Goal: Browse casually: Explore the website without a specific task or goal

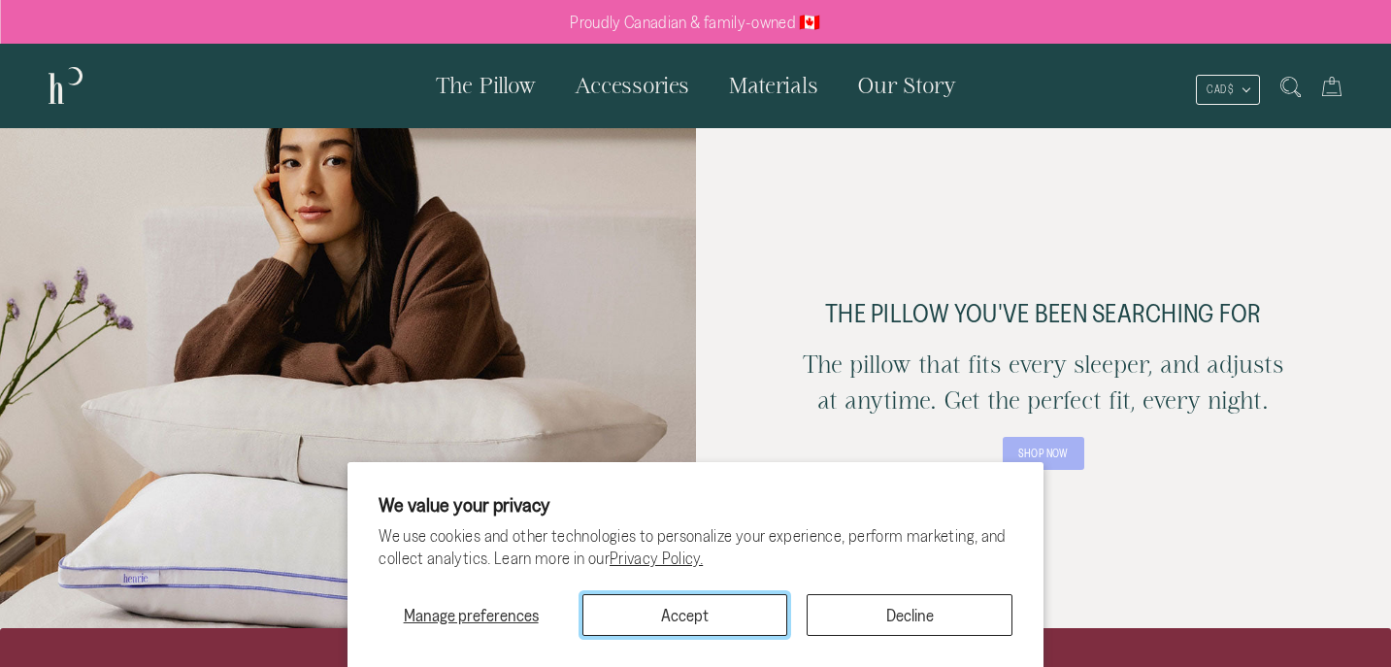
click at [714, 602] on button "Accept" at bounding box center [684, 615] width 205 height 42
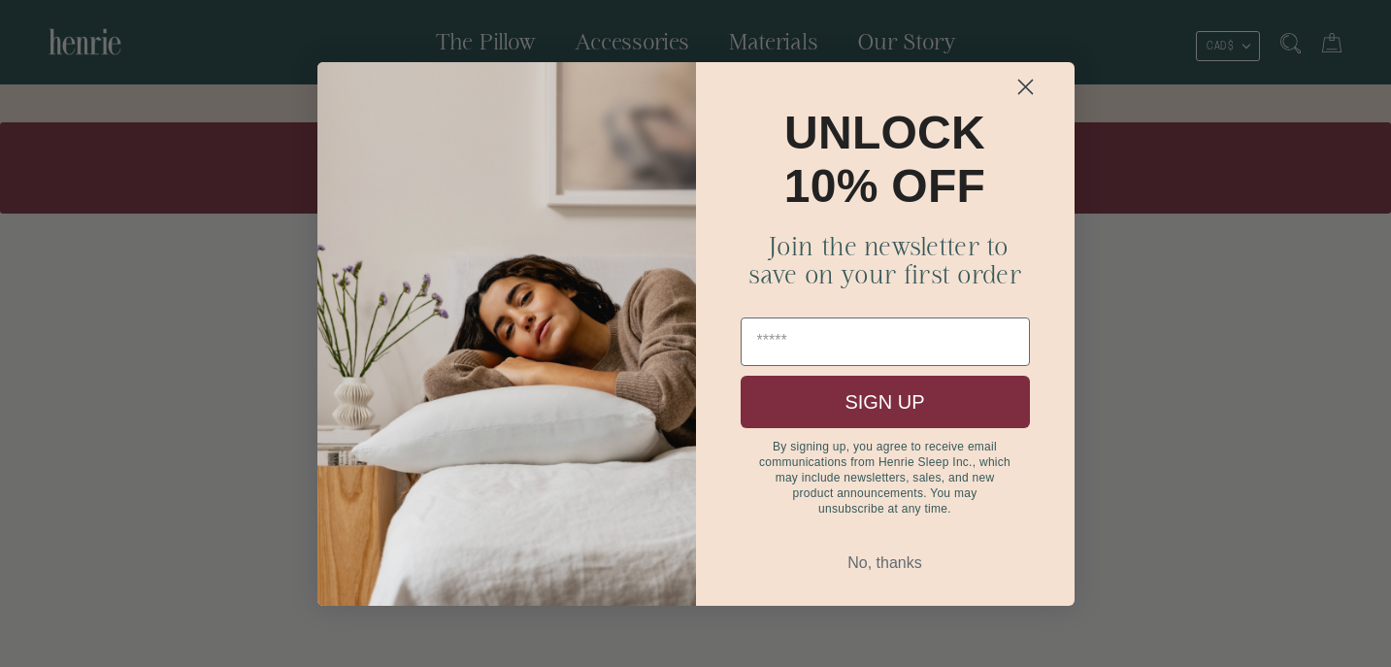
scroll to position [2595, 0]
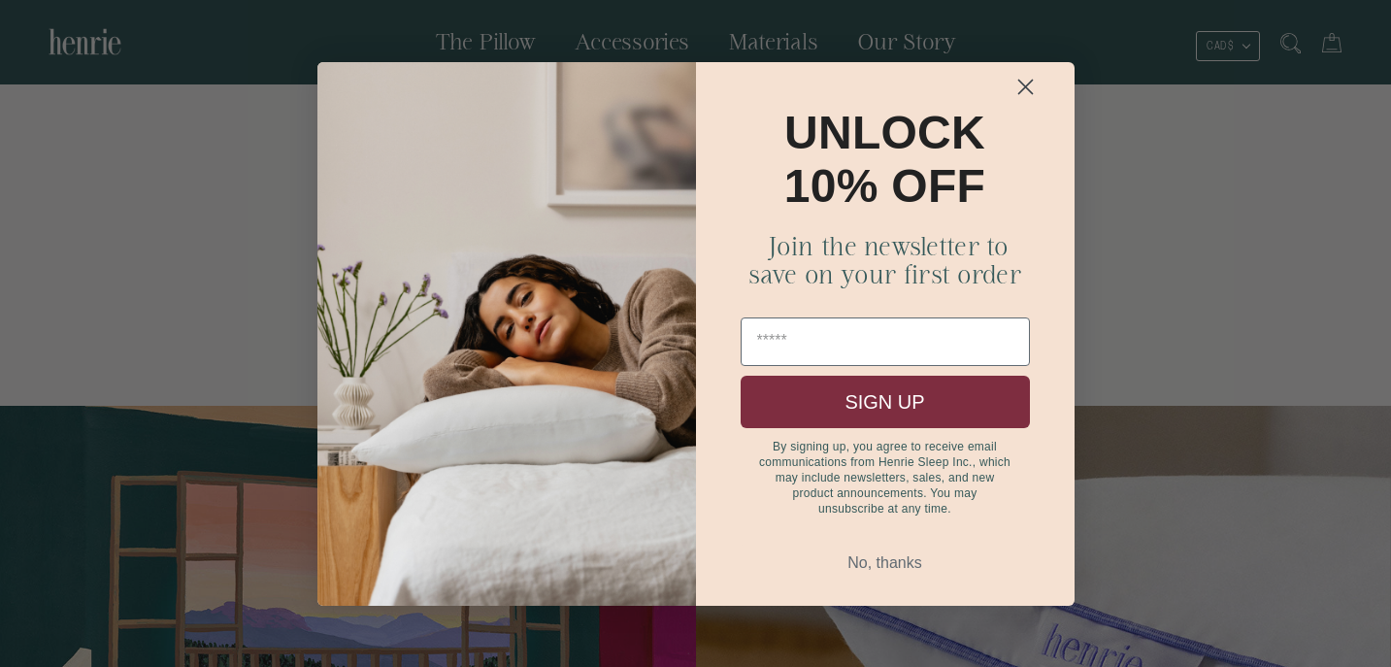
click at [1024, 82] on circle "Close dialog" at bounding box center [1024, 86] width 32 height 32
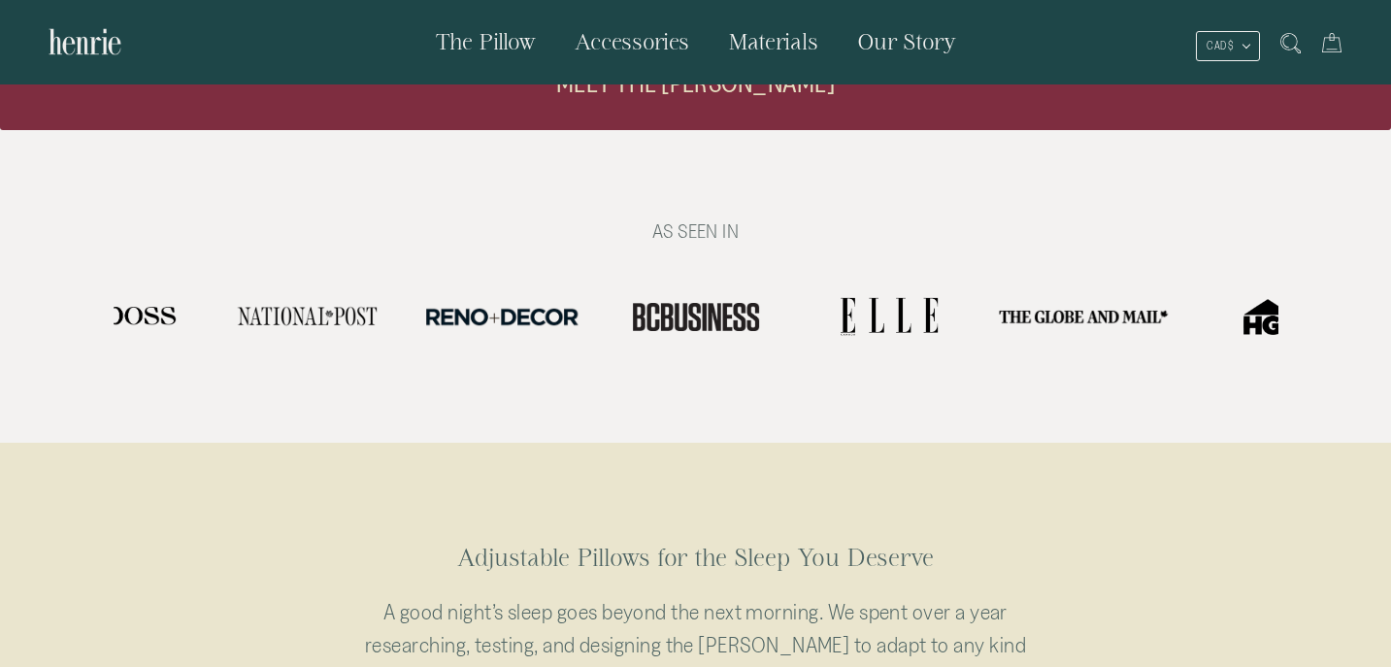
scroll to position [0, 0]
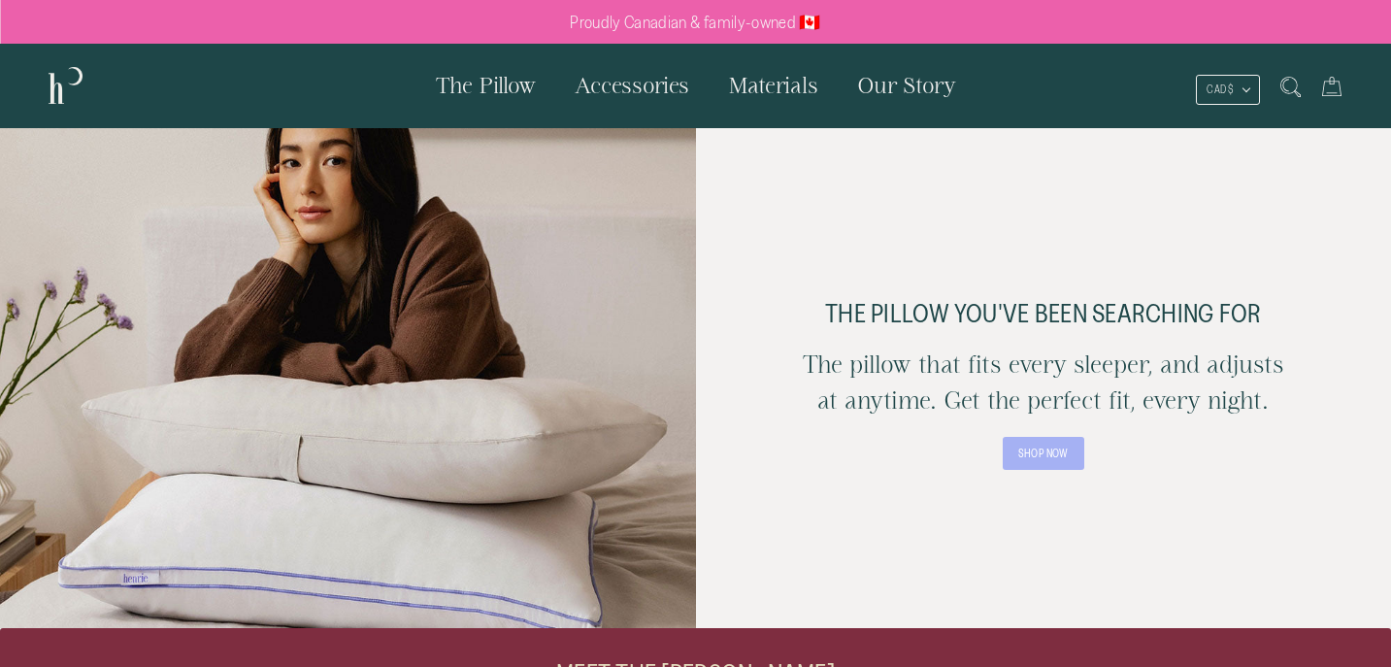
click at [495, 76] on span "The Pillow" at bounding box center [486, 85] width 100 height 24
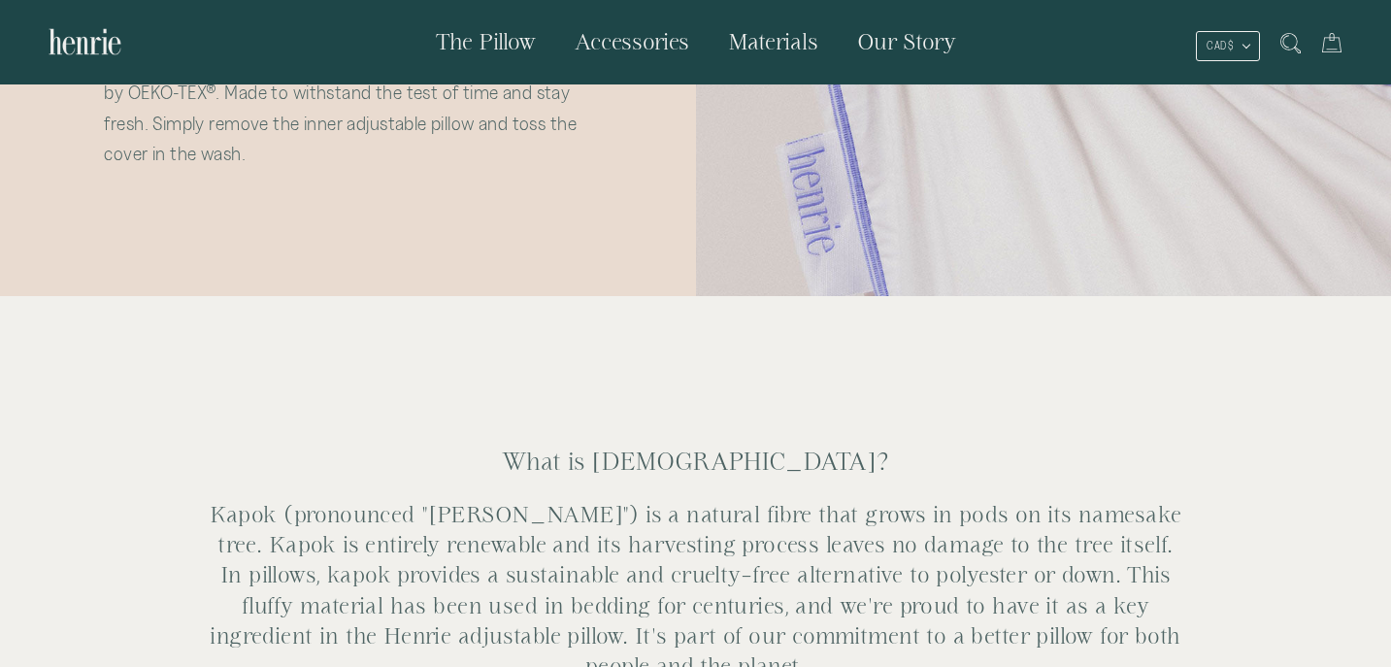
scroll to position [3021, 0]
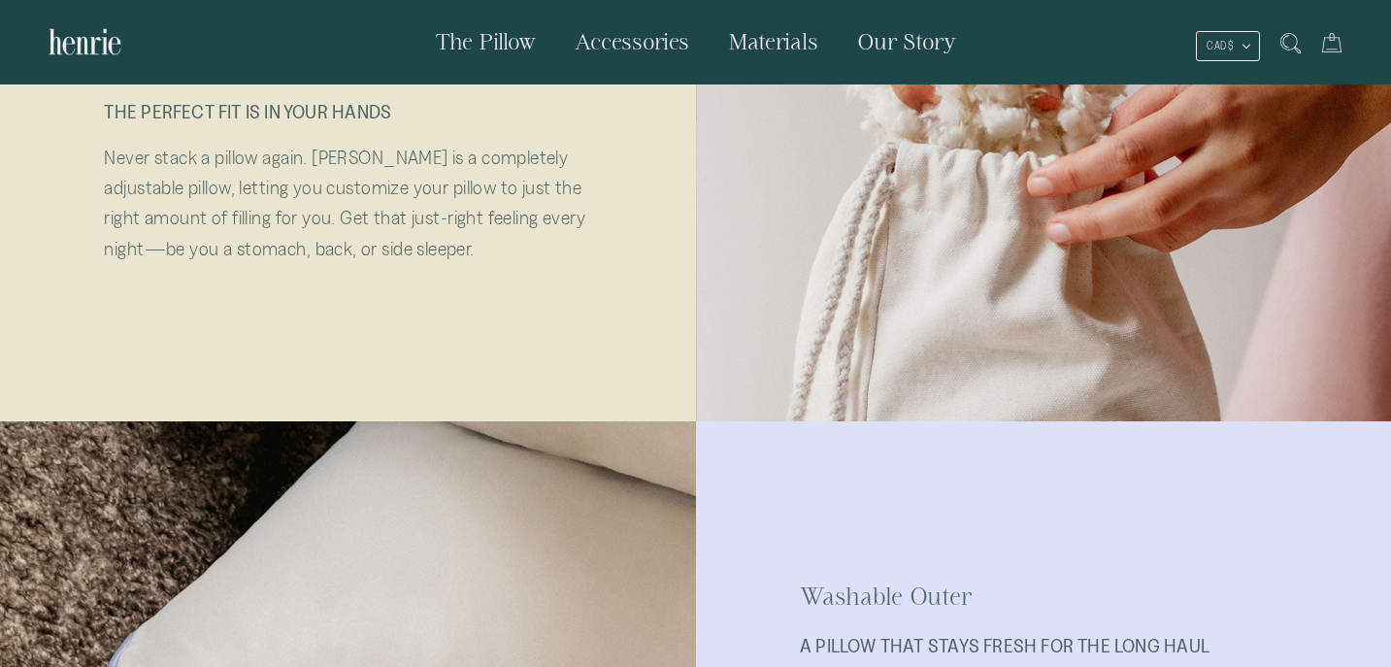
click at [96, 40] on img at bounding box center [85, 41] width 73 height 45
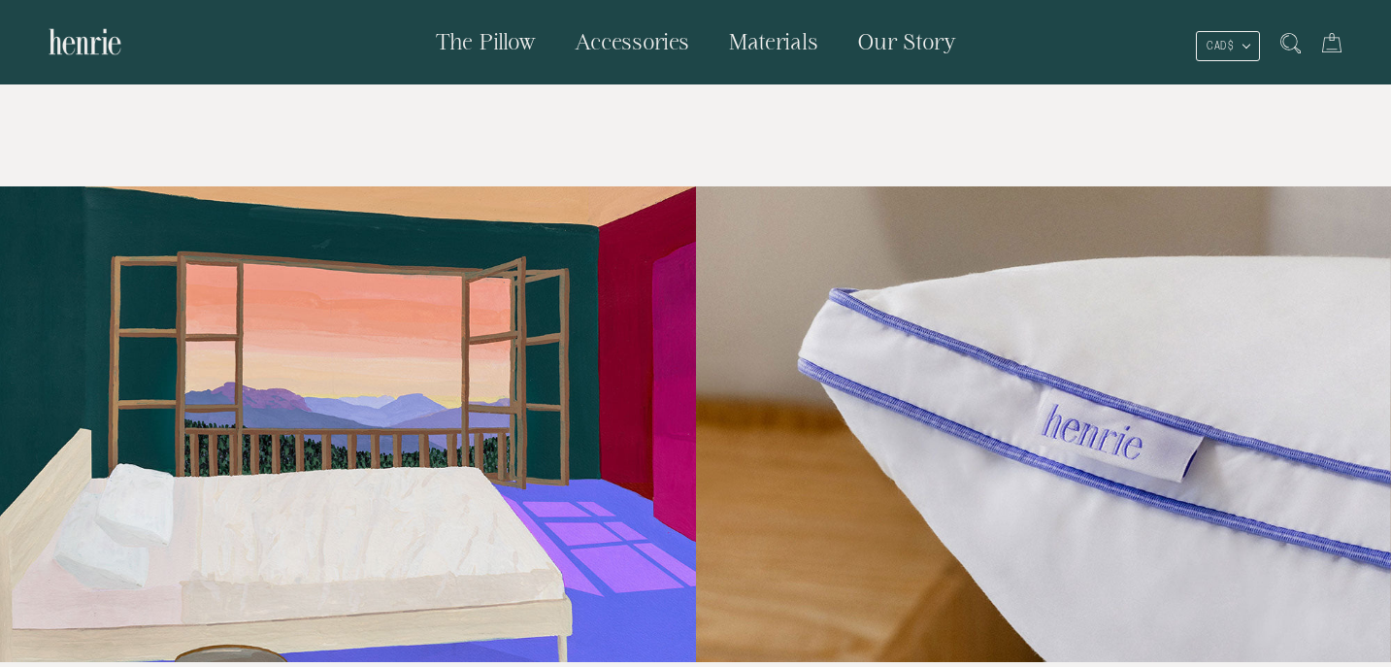
scroll to position [2811, 0]
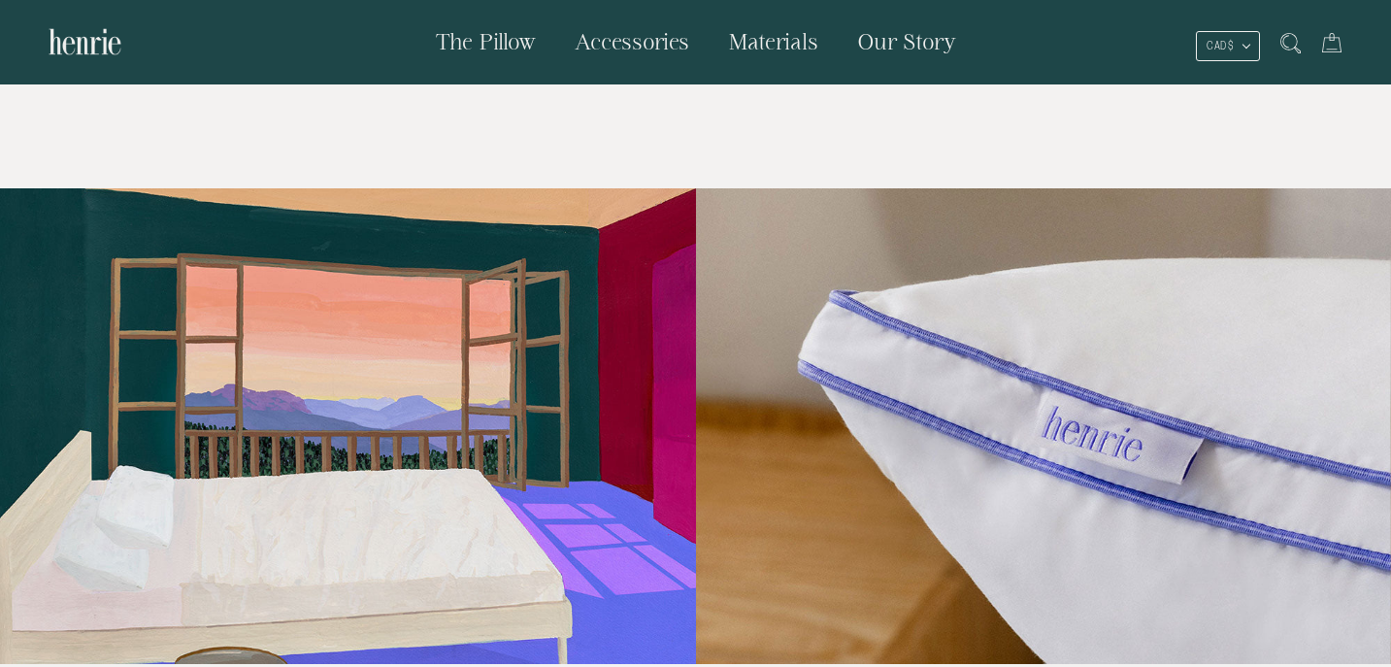
click at [510, 374] on div at bounding box center [348, 426] width 696 height 476
